Goal: Task Accomplishment & Management: Complete application form

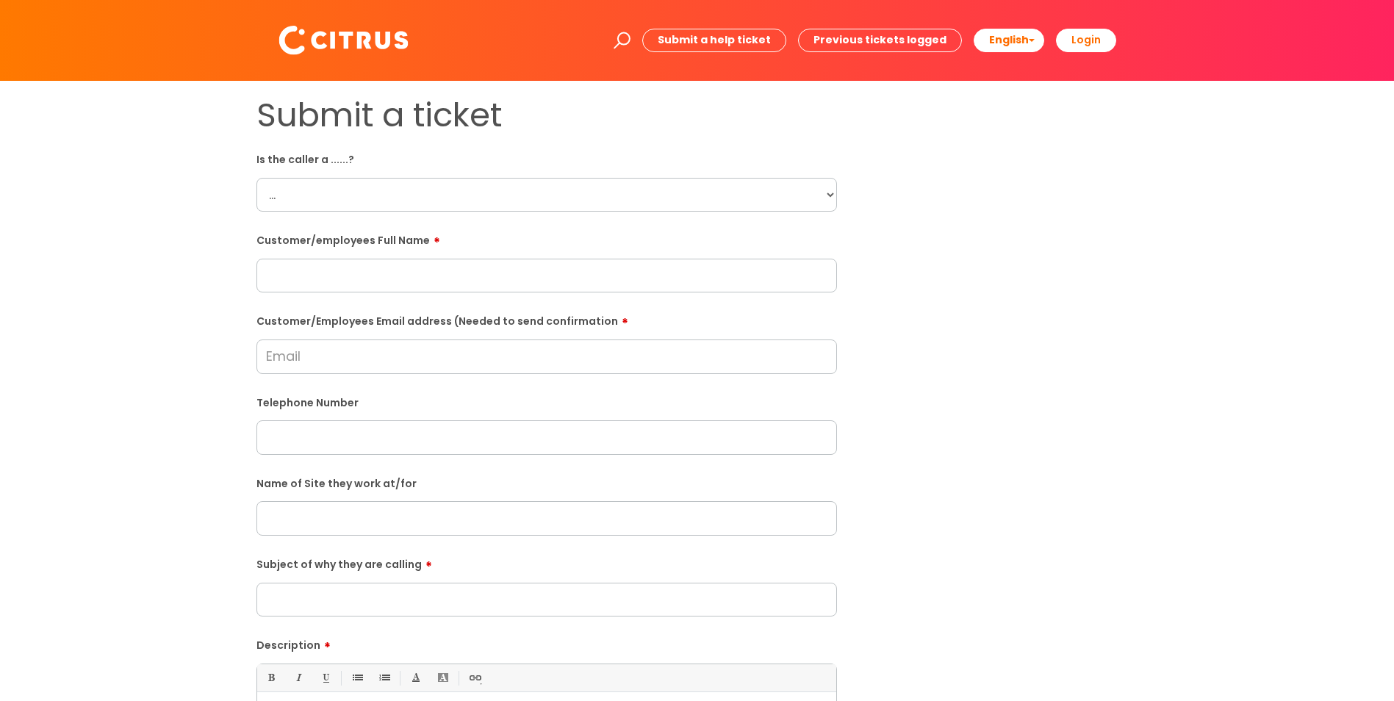
click at [833, 190] on select "... Citrus Customer Citrus Employee [DEMOGRAPHIC_DATA] Supplier" at bounding box center [546, 195] width 580 height 34
select select "Citrus Employee"
click at [256, 178] on select "... Citrus Customer Citrus Employee [DEMOGRAPHIC_DATA] Supplier" at bounding box center [546, 195] width 580 height 34
click at [332, 270] on input "text" at bounding box center [546, 276] width 580 height 34
paste input "[PERSON_NAME]"
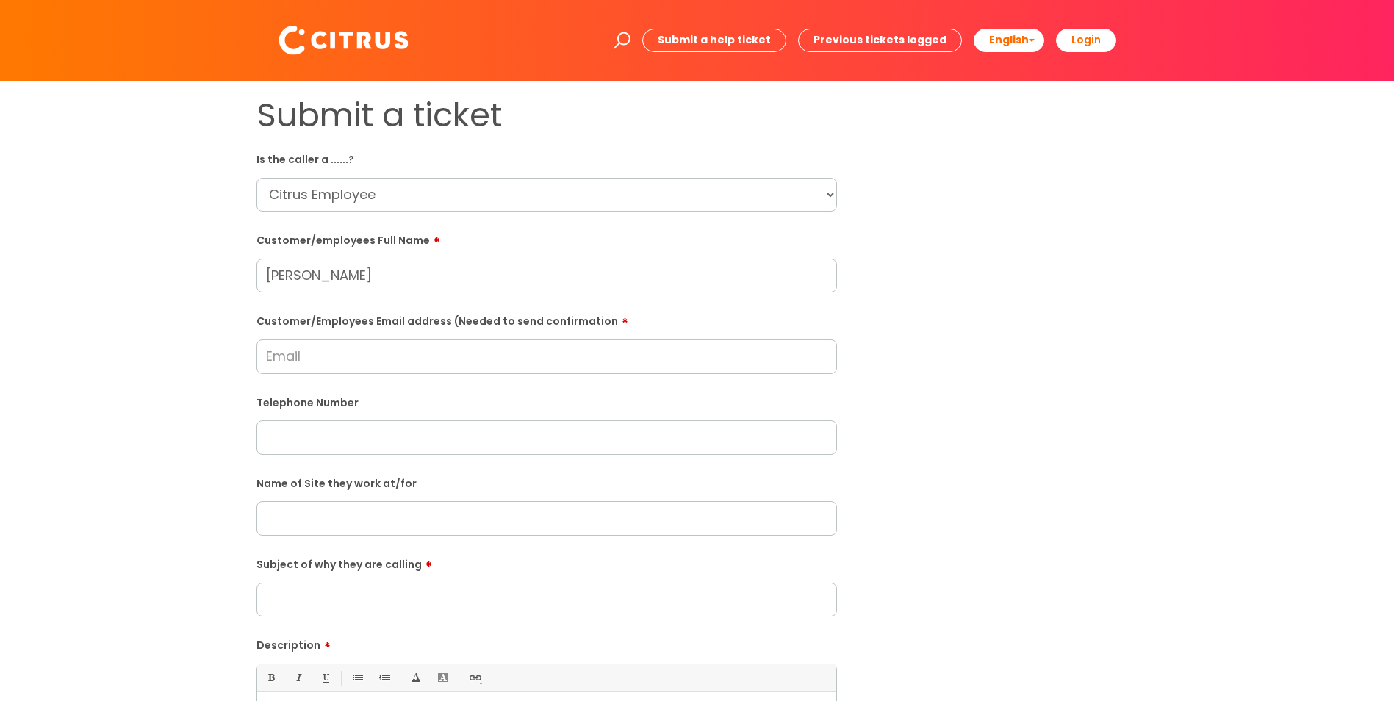
type input "[PERSON_NAME]"
click at [312, 425] on input "text" at bounding box center [546, 437] width 580 height 34
paste input "07747443696"
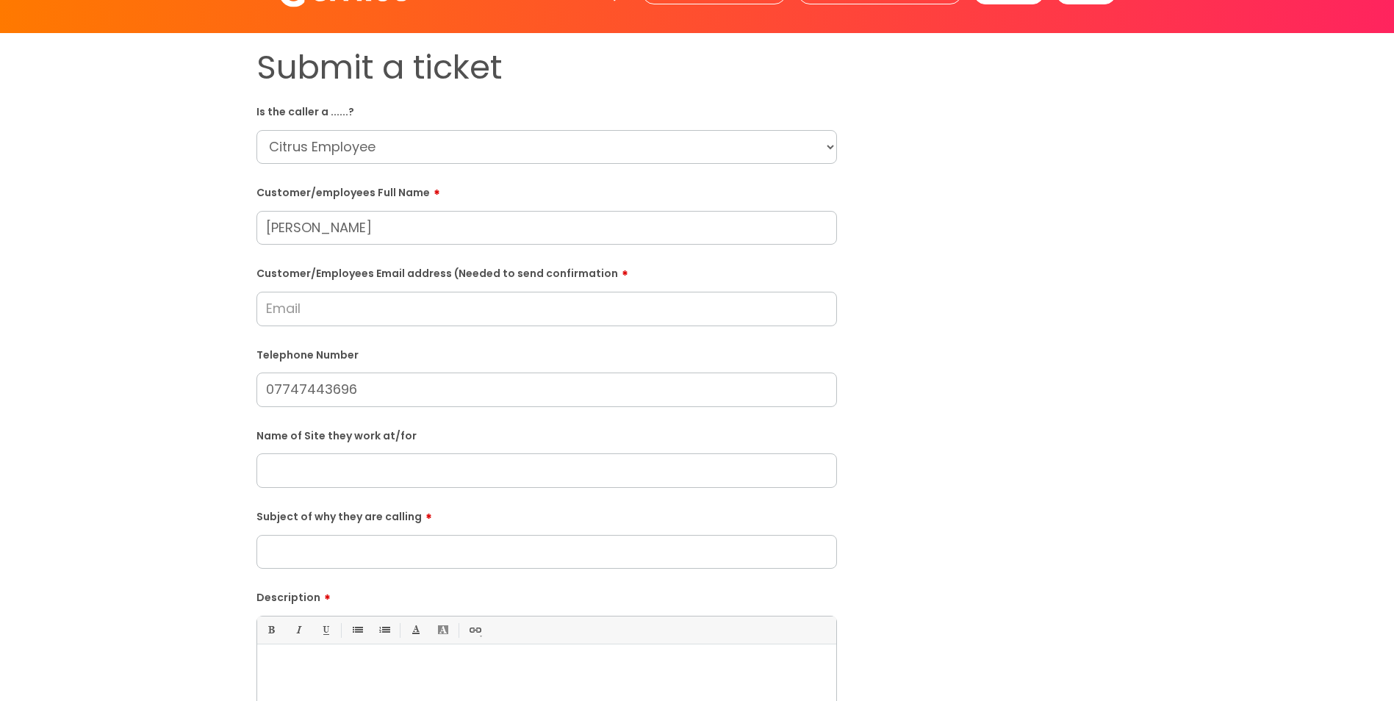
scroll to position [73, 0]
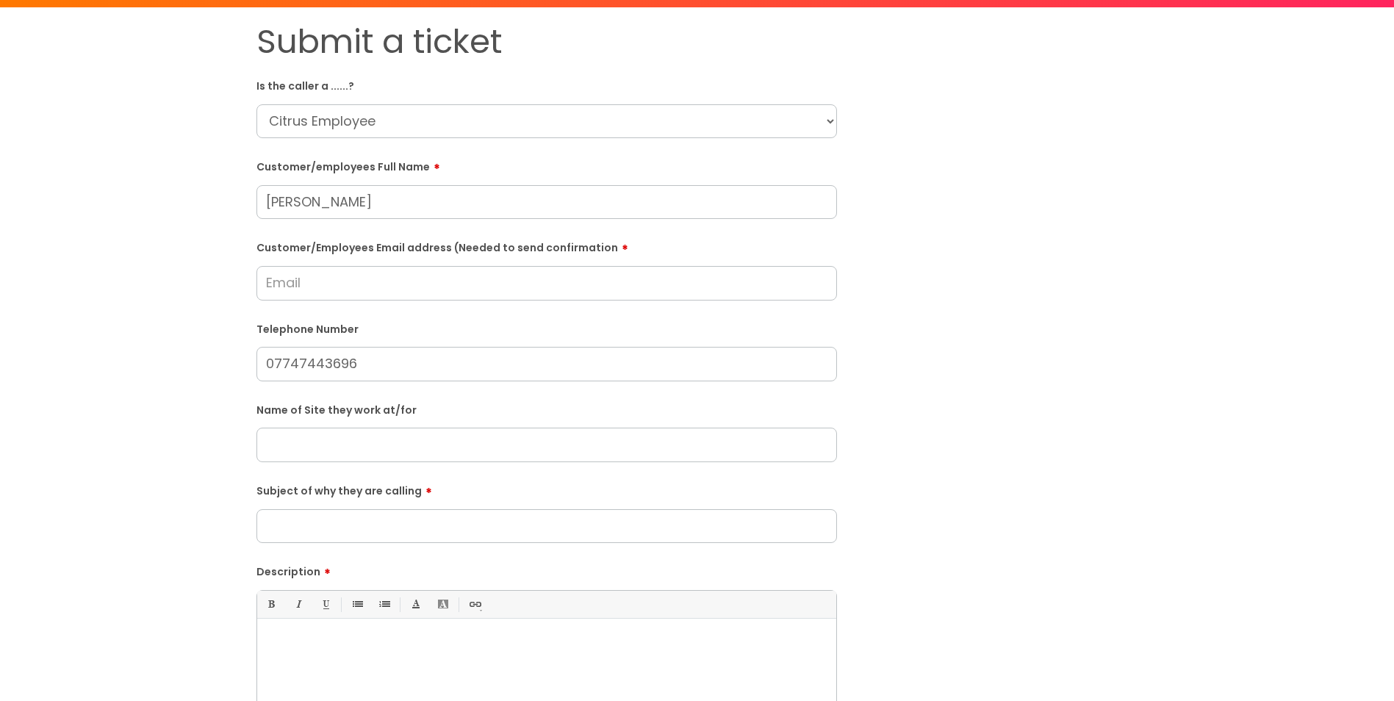
type input "07747443696"
click at [353, 444] on input "text" at bounding box center [546, 445] width 580 height 34
type input "Aylesbury"
click at [359, 525] on input "Subject of why they are calling" at bounding box center [546, 526] width 580 height 34
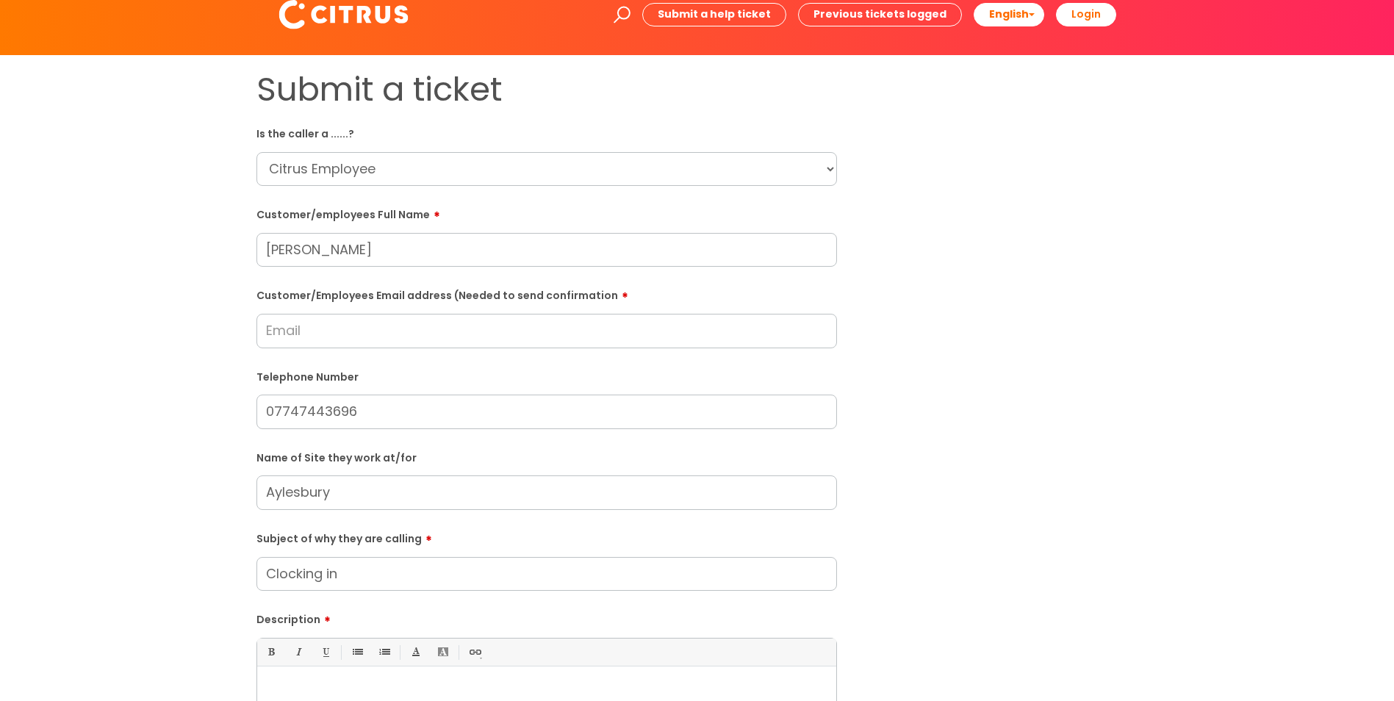
scroll to position [0, 0]
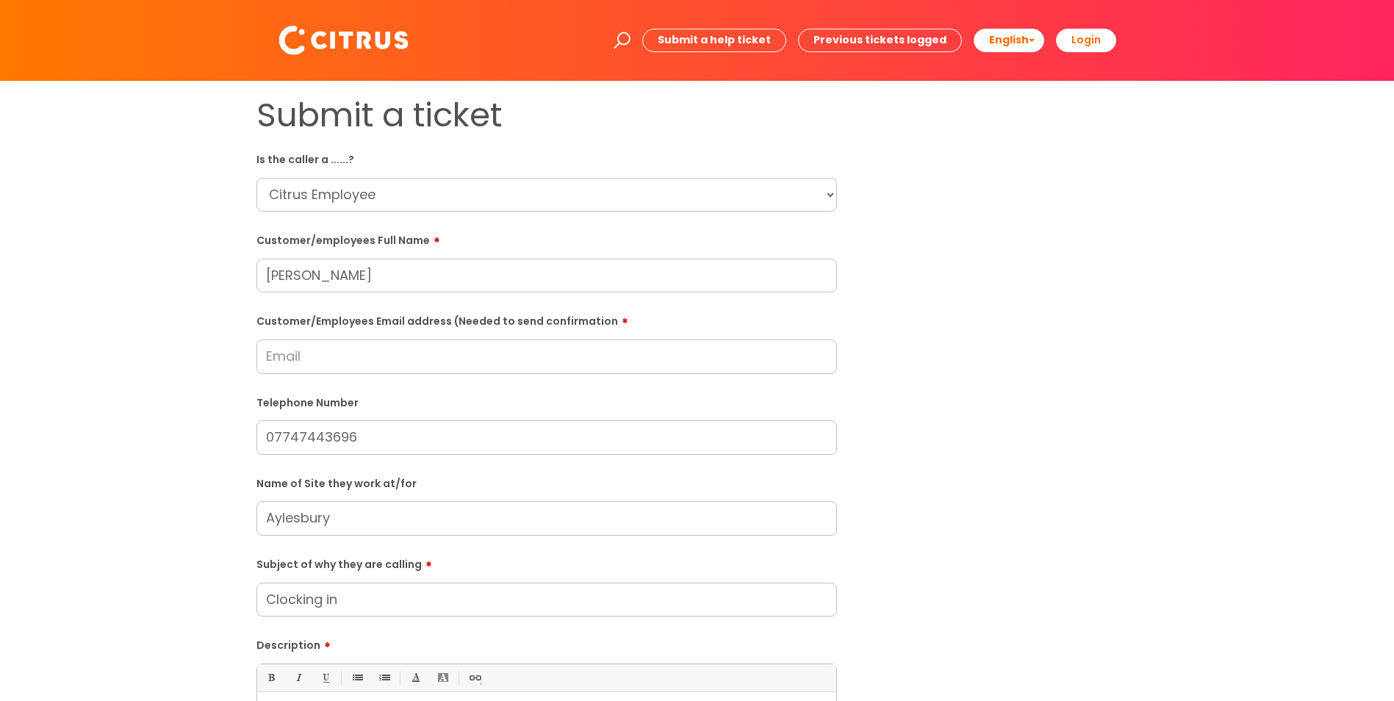
type input "Clocking in"
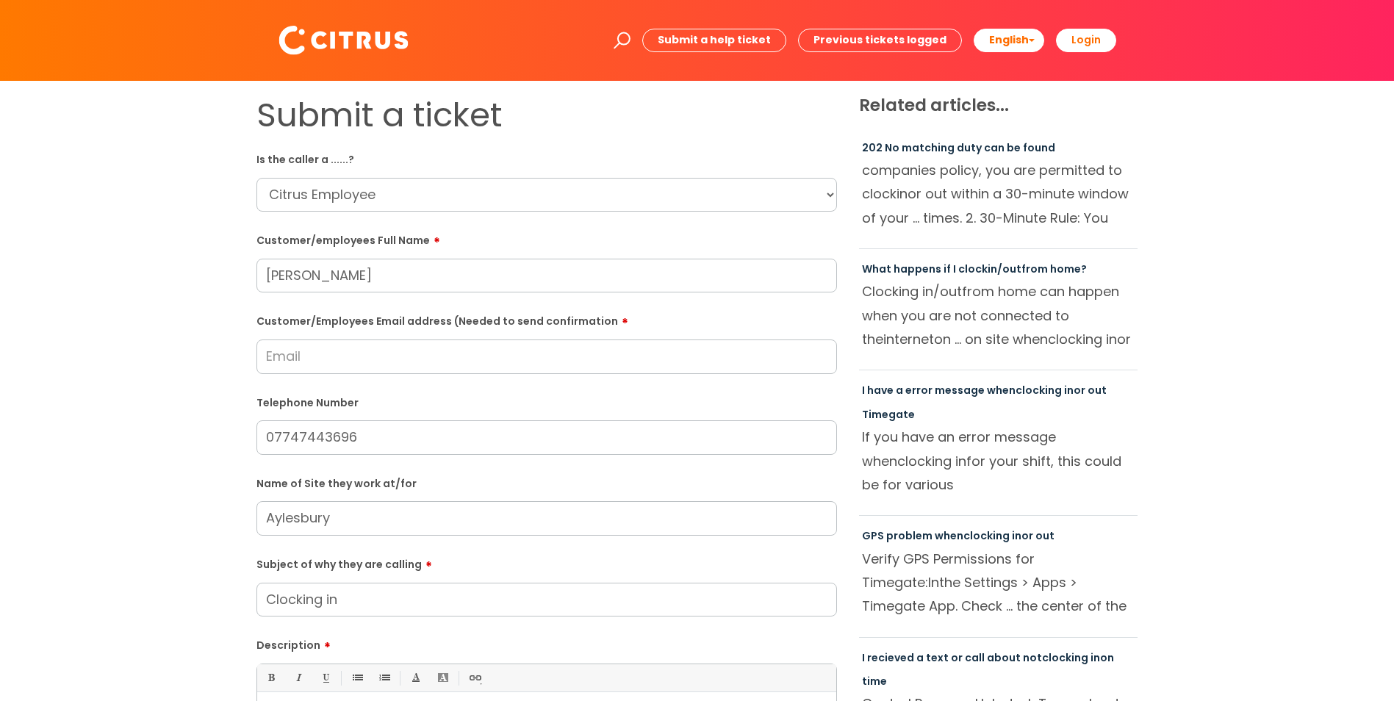
click at [352, 362] on input "Customer/Employees Email address (Needed to send confirmation" at bounding box center [546, 356] width 580 height 34
paste input "[EMAIL_ADDRESS][DOMAIN_NAME]"
type input "[EMAIL_ADDRESS][DOMAIN_NAME]"
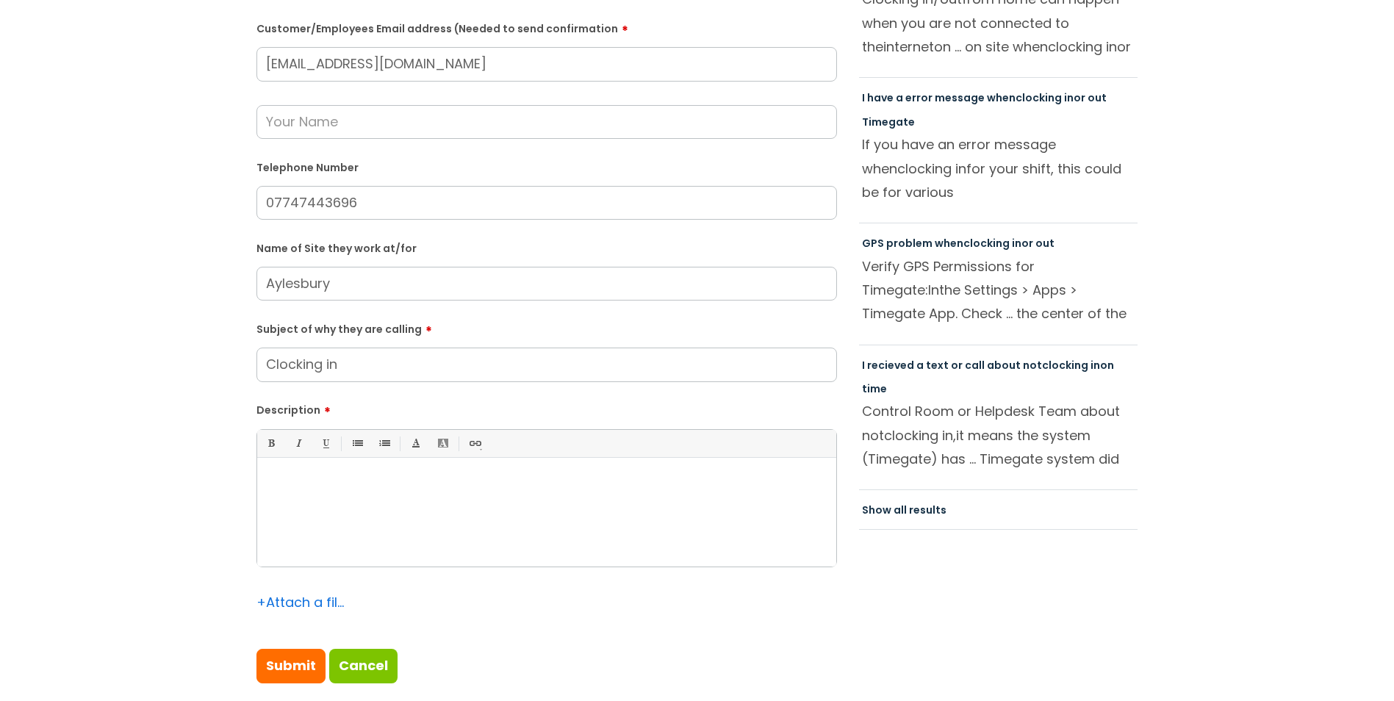
scroll to position [294, 0]
click at [498, 511] on div at bounding box center [546, 514] width 579 height 101
click at [269, 661] on input "Submit" at bounding box center [290, 664] width 69 height 34
type input "Please Wait..."
